Goal: Check status: Check status

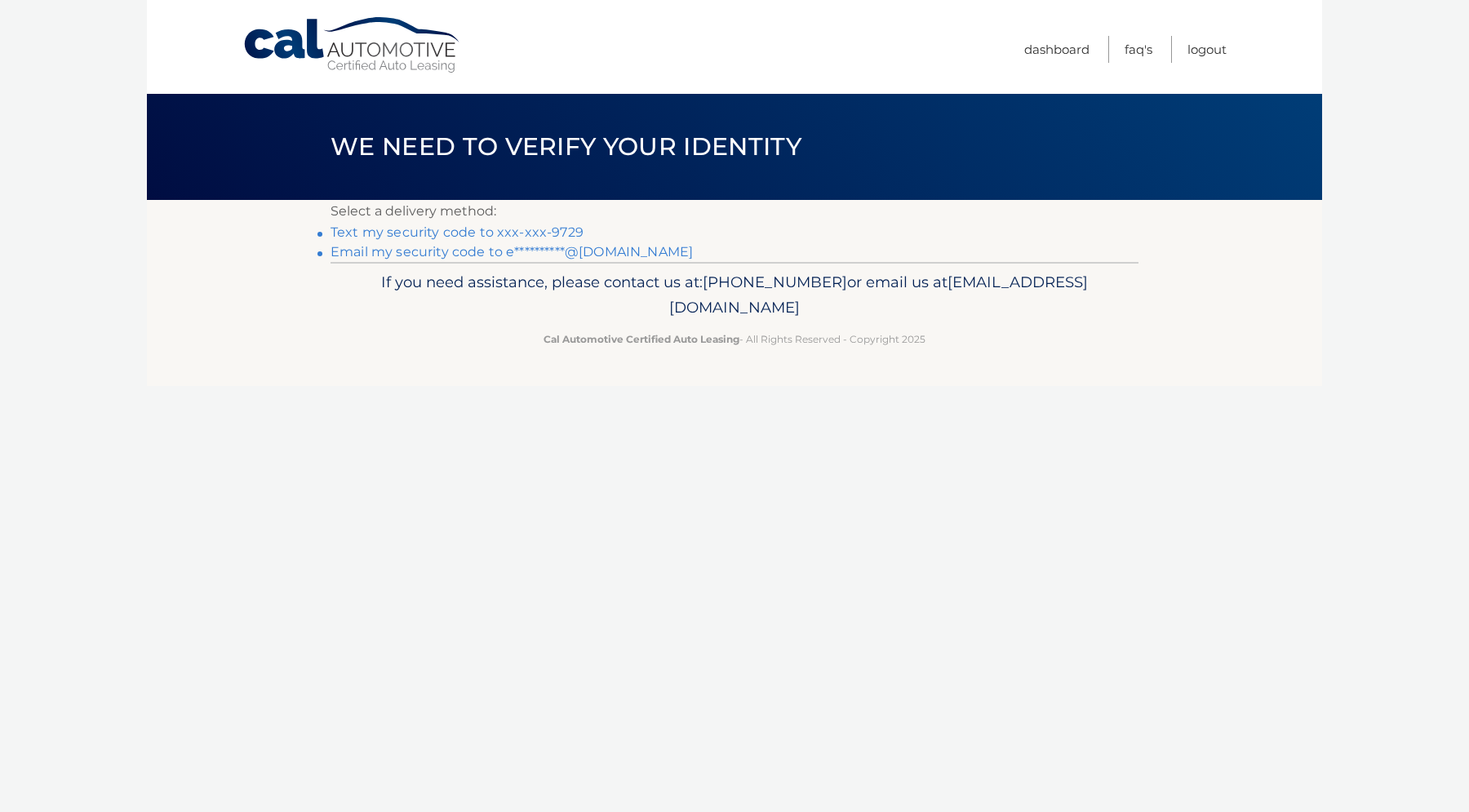
click at [569, 229] on link "Text my security code to xxx-xxx-9729" at bounding box center [457, 232] width 253 height 15
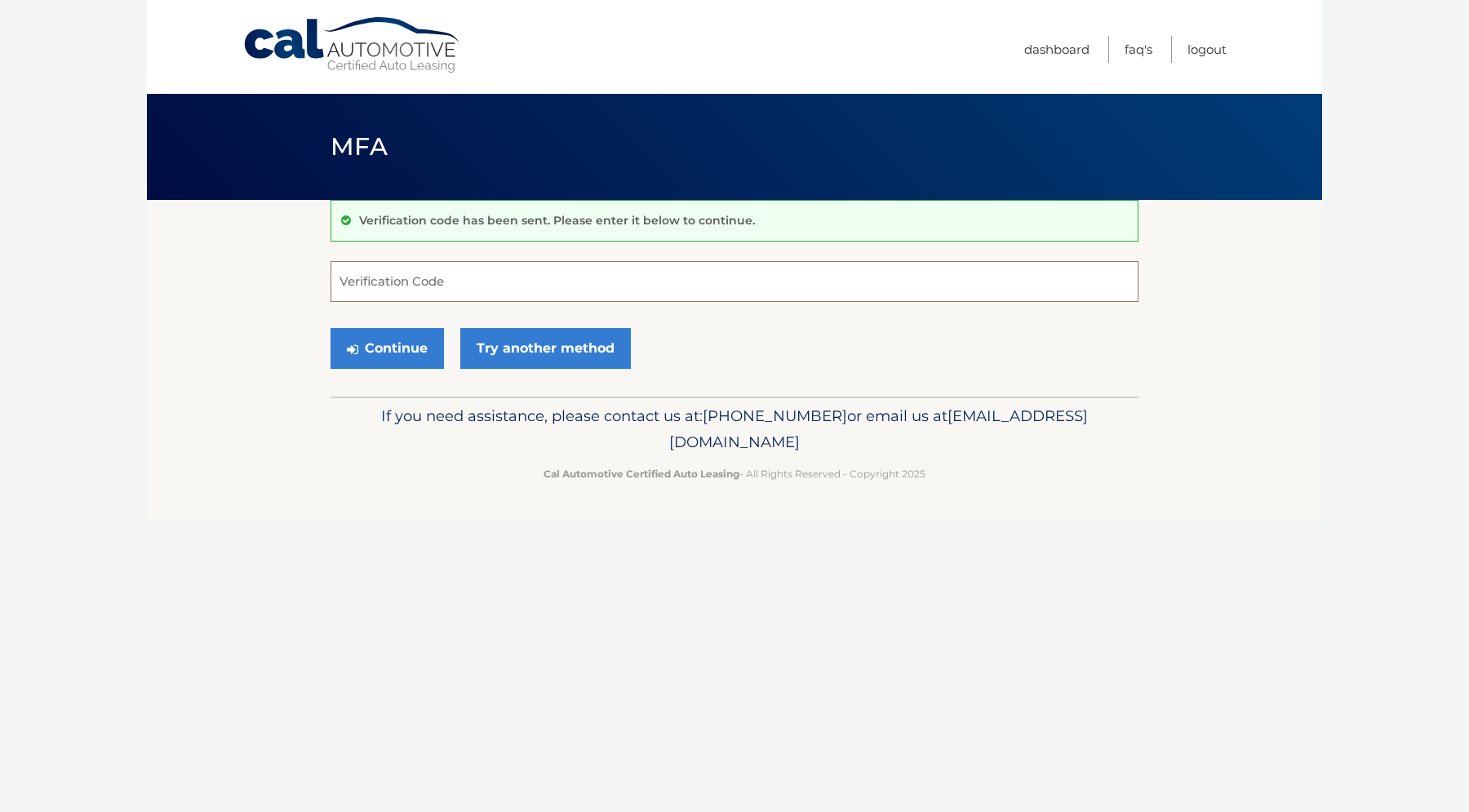
click at [547, 289] on input "Verification Code" at bounding box center [735, 281] width 808 height 40
type input "007721"
click at [388, 348] on button "Continue" at bounding box center [388, 348] width 113 height 40
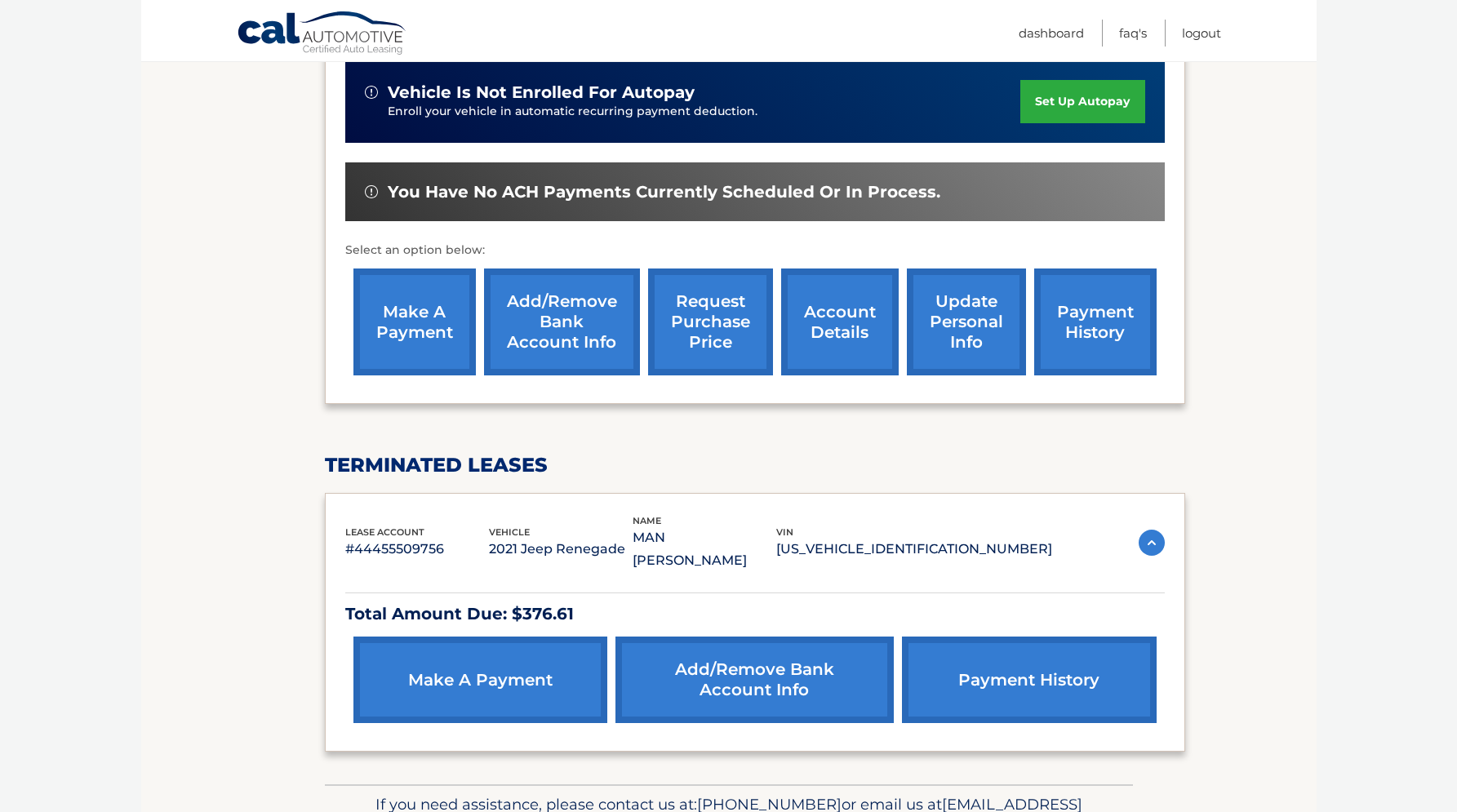
scroll to position [484, 0]
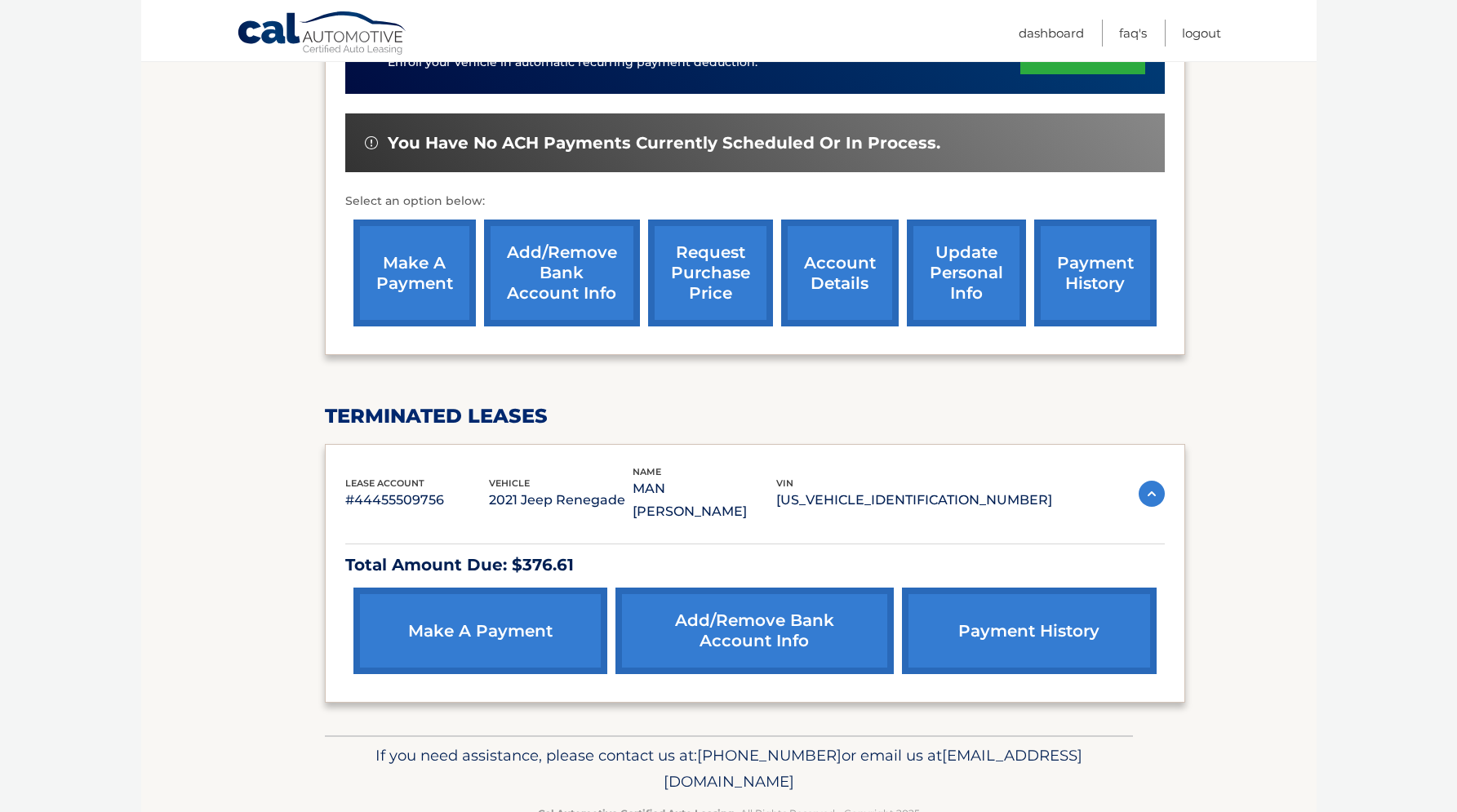
click at [1028, 588] on link "payment history" at bounding box center [1028, 631] width 254 height 87
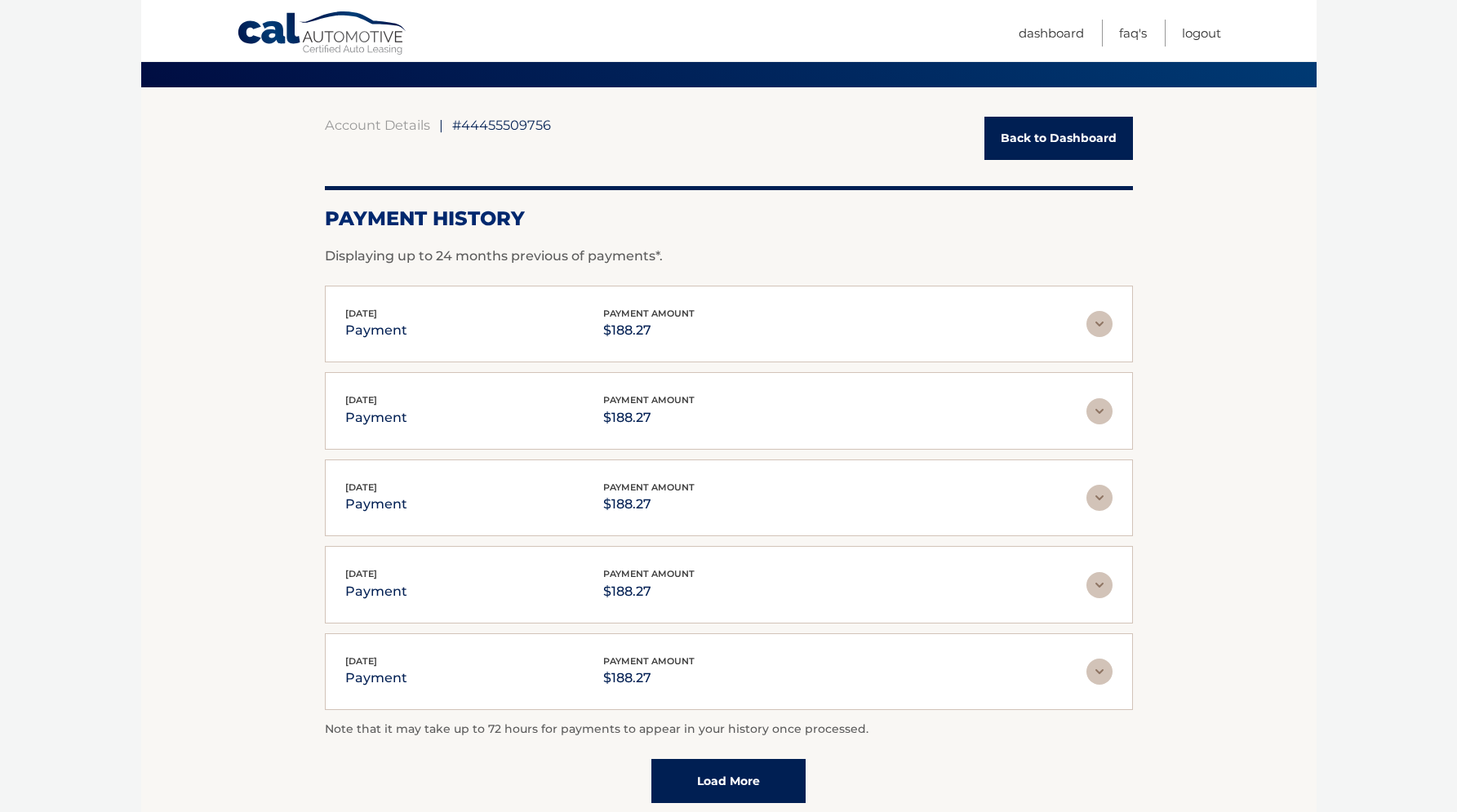
scroll to position [20, 0]
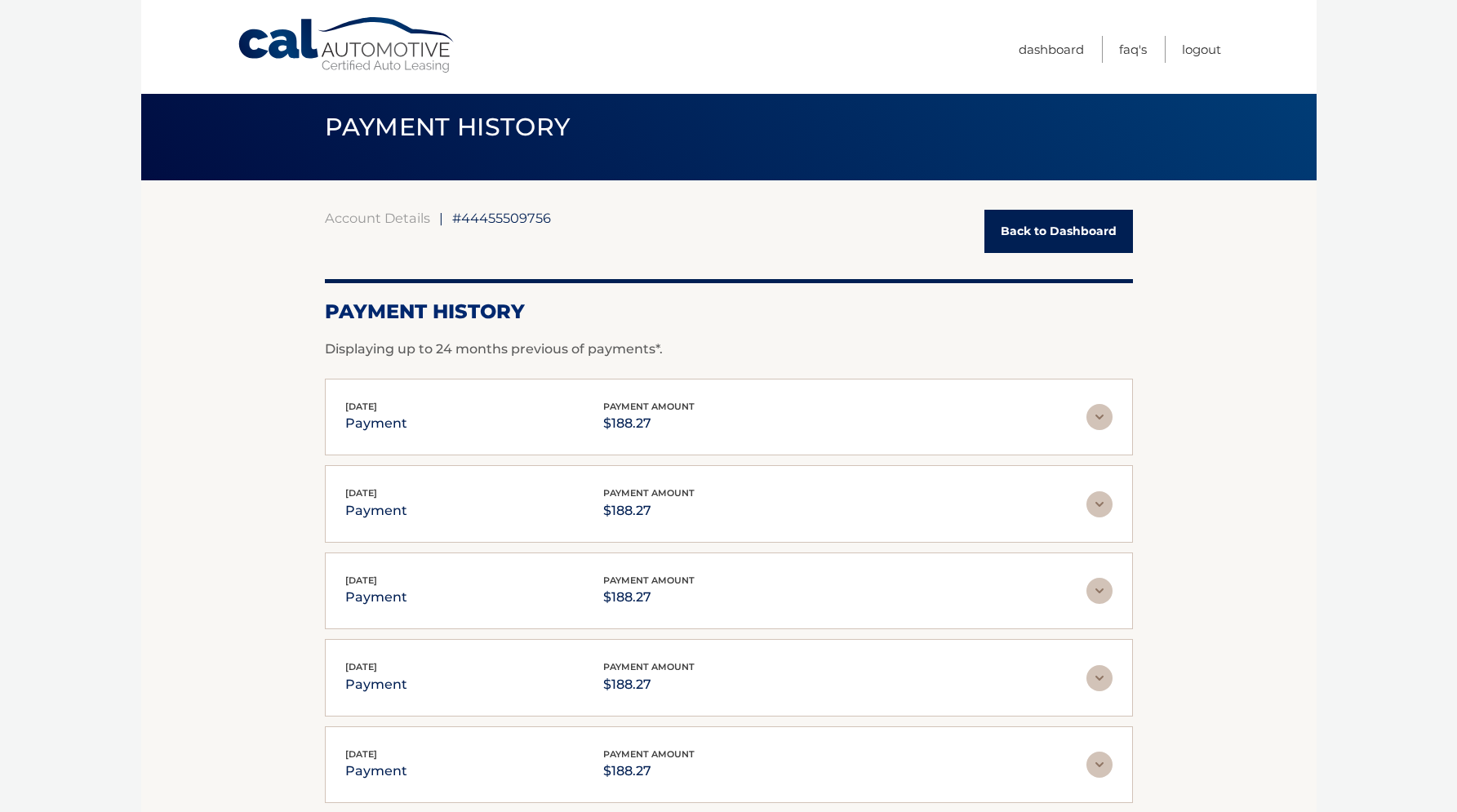
click at [1057, 235] on link "Back to Dashboard" at bounding box center [1058, 231] width 149 height 43
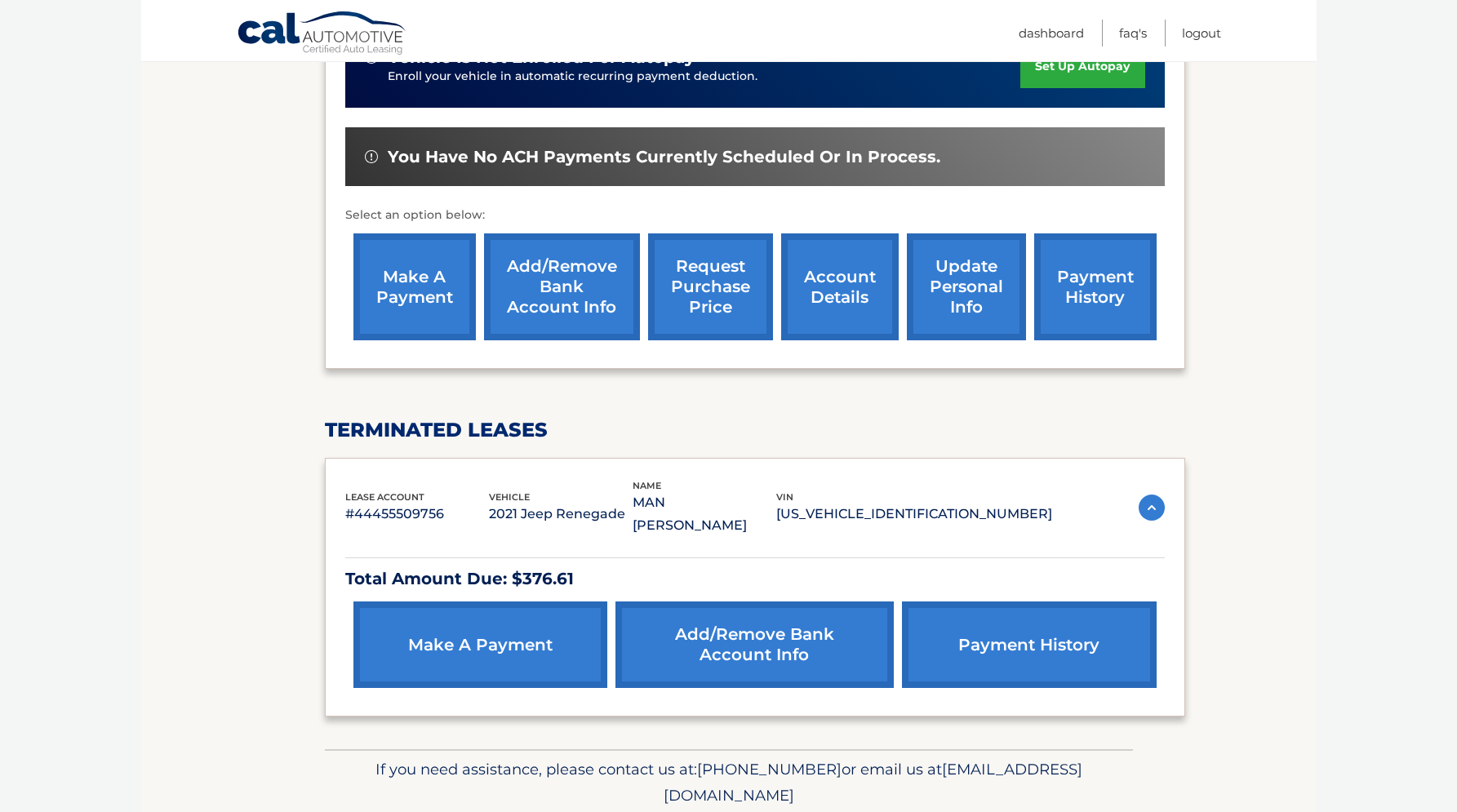
scroll to position [480, 0]
